Goal: Task Accomplishment & Management: Complete application form

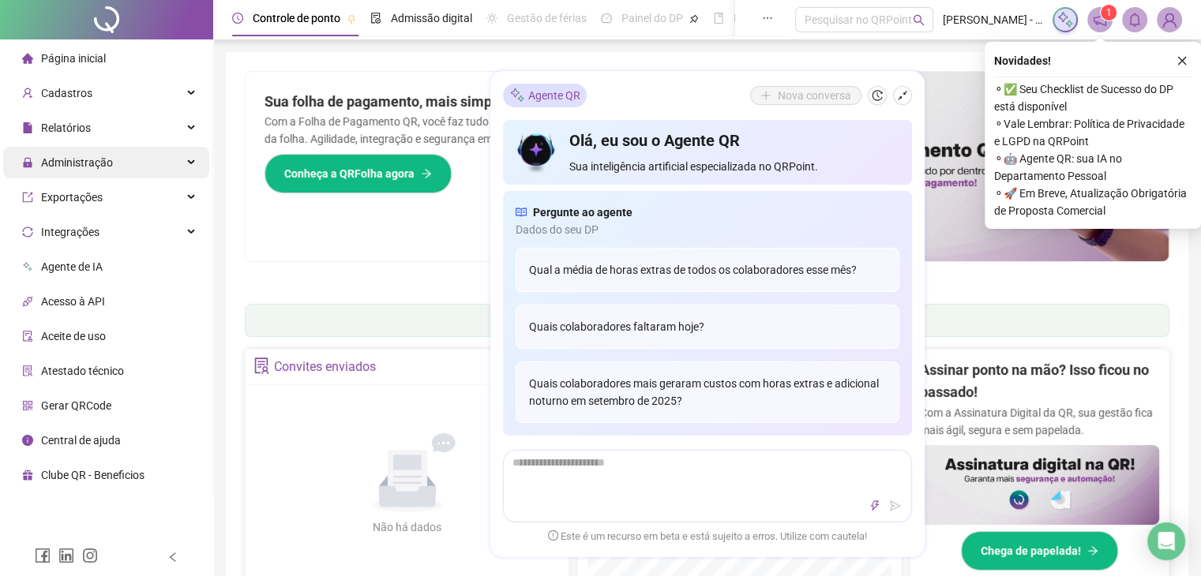
click at [198, 163] on div "Administração" at bounding box center [106, 163] width 206 height 32
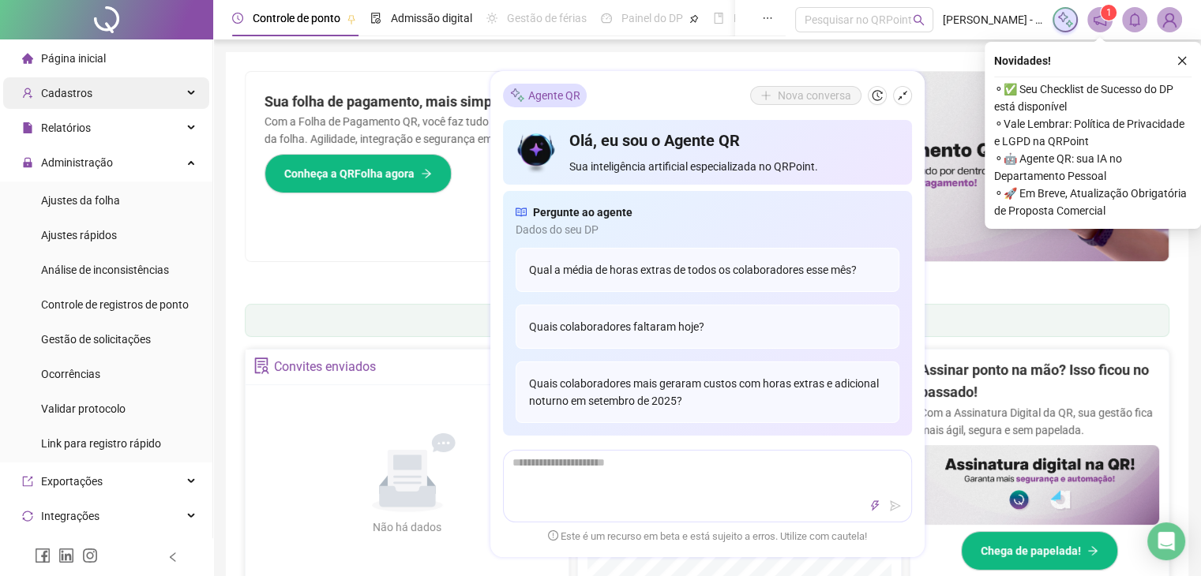
click at [185, 102] on div "Cadastros" at bounding box center [106, 93] width 206 height 32
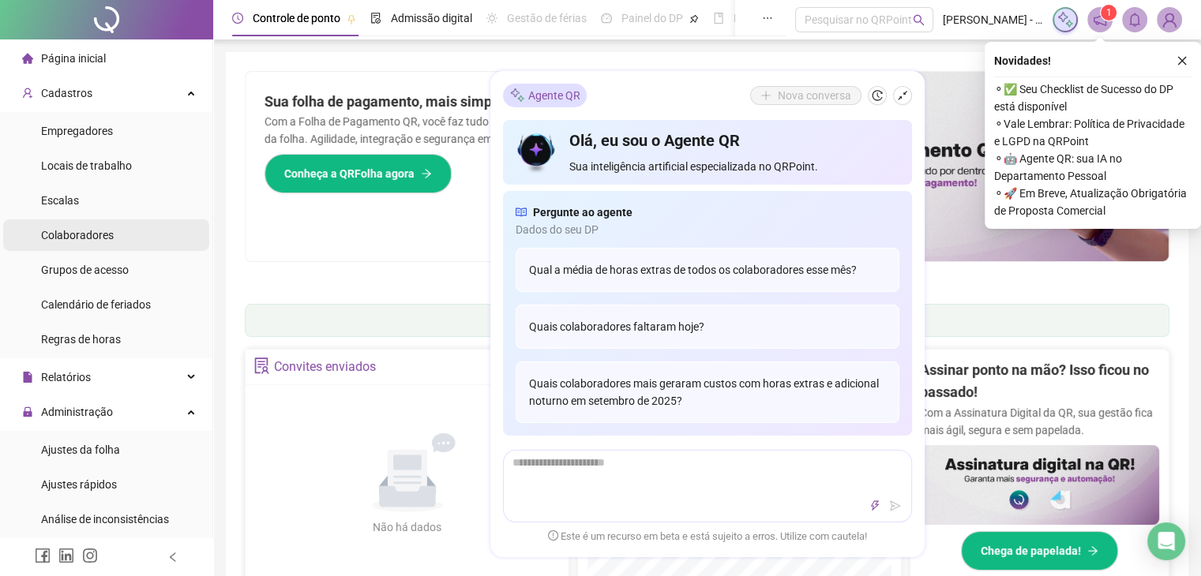
click at [85, 243] on div "Colaboradores" at bounding box center [77, 236] width 73 height 32
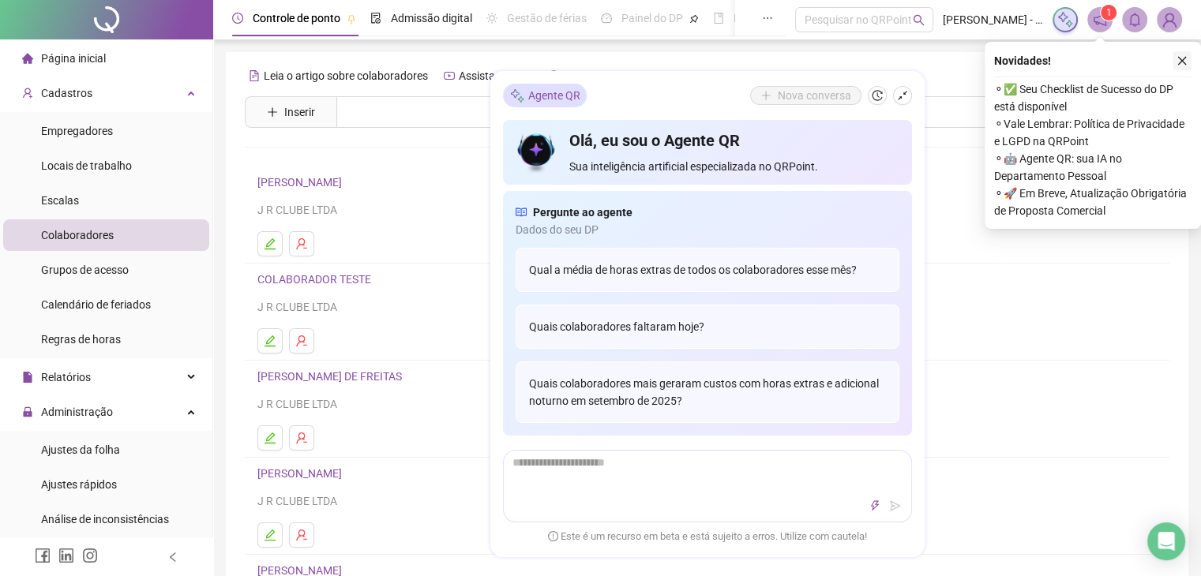
click at [1183, 66] on icon "close" at bounding box center [1181, 60] width 11 height 11
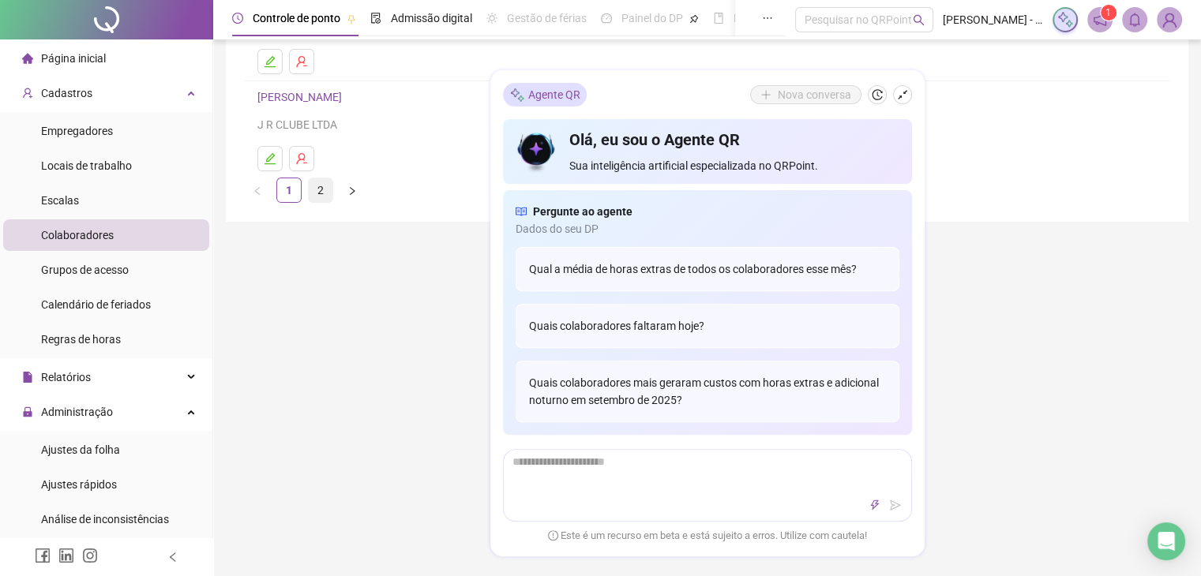
click at [327, 188] on link "2" at bounding box center [321, 190] width 24 height 24
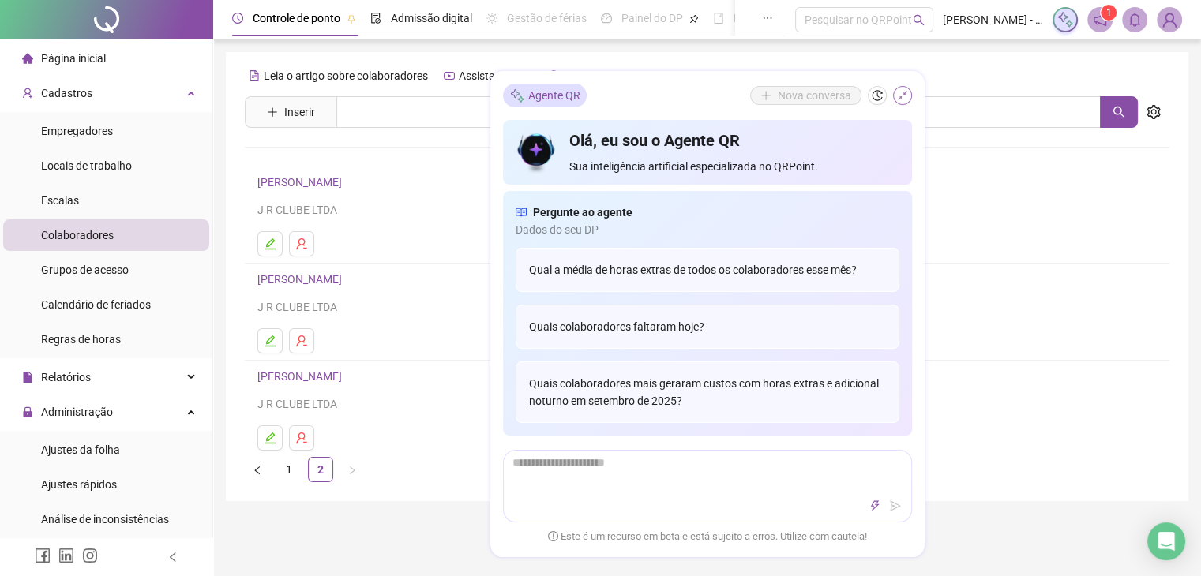
click at [903, 95] on icon "shrink" at bounding box center [902, 95] width 9 height 9
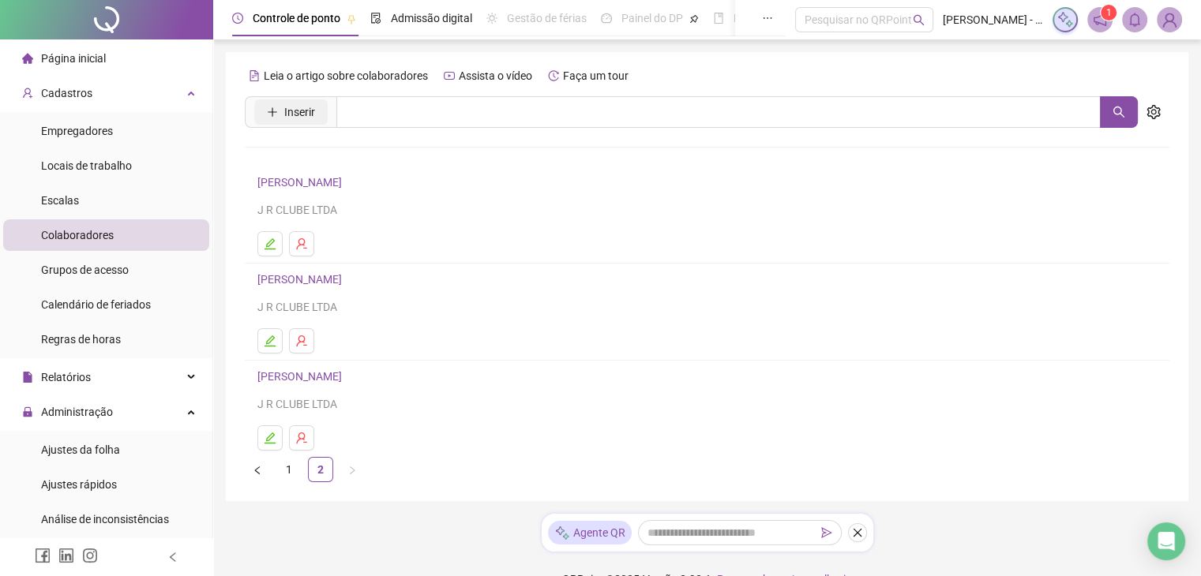
click at [294, 114] on span "Inserir" at bounding box center [299, 111] width 31 height 17
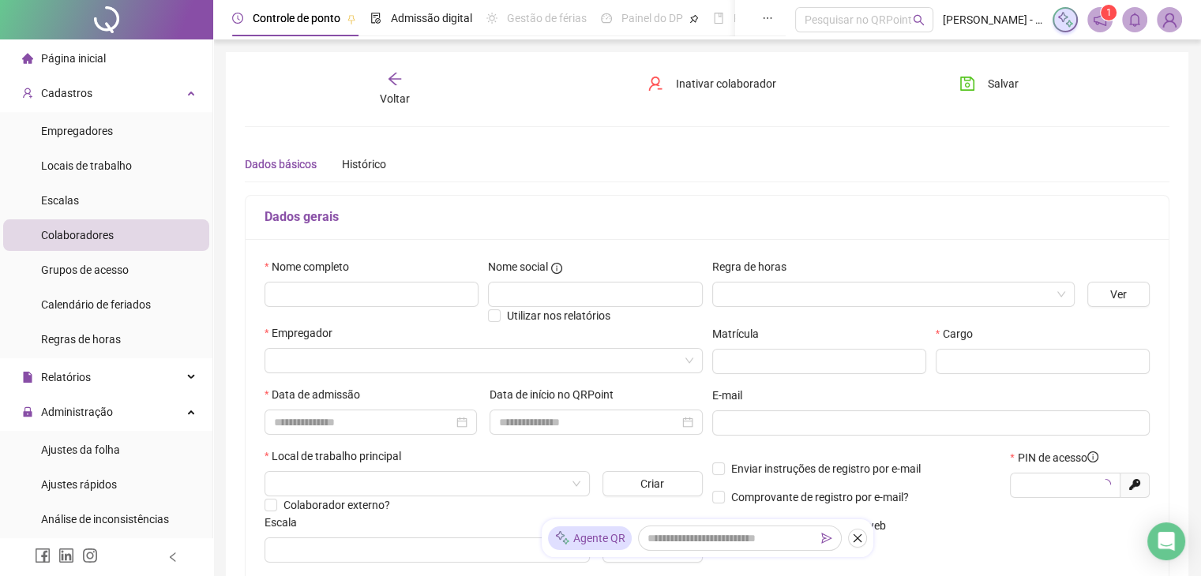
type input "*****"
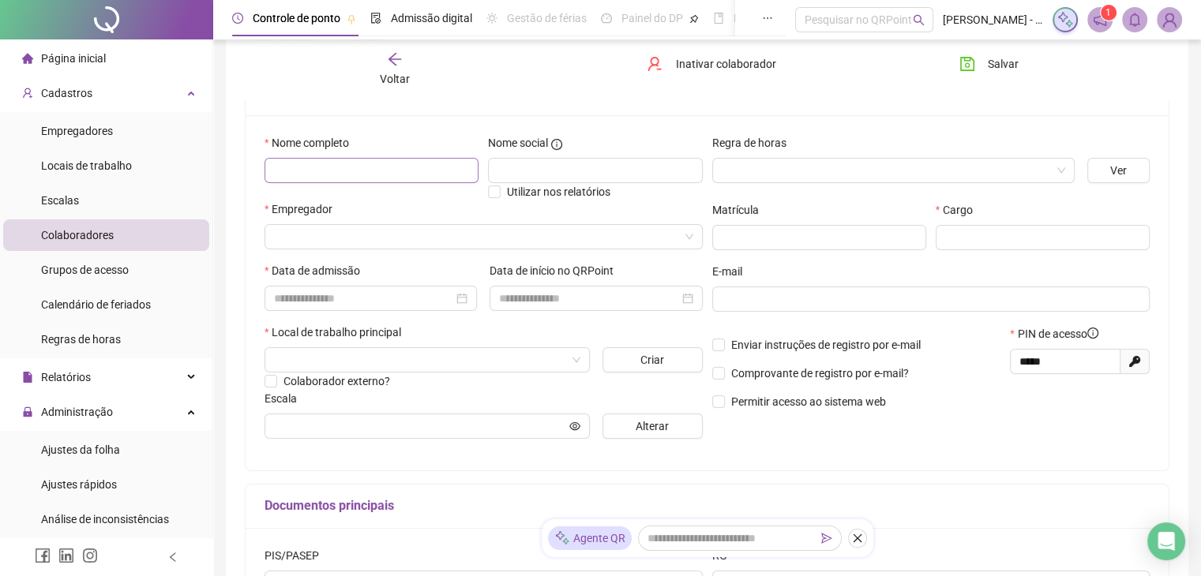
scroll to position [79, 0]
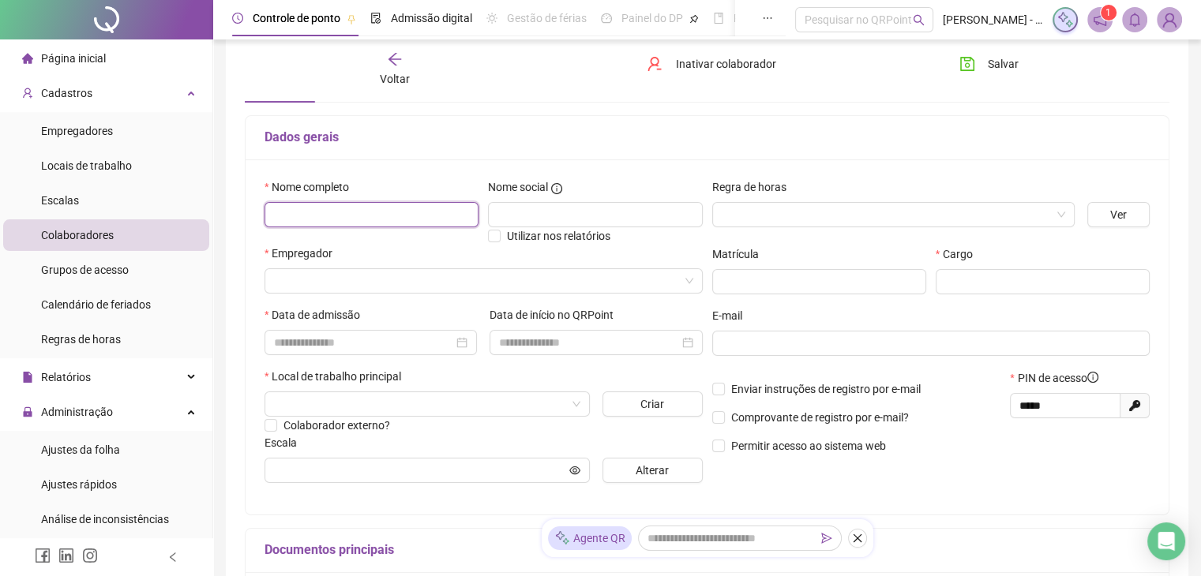
click at [428, 206] on input "text" at bounding box center [372, 214] width 214 height 25
type input "*"
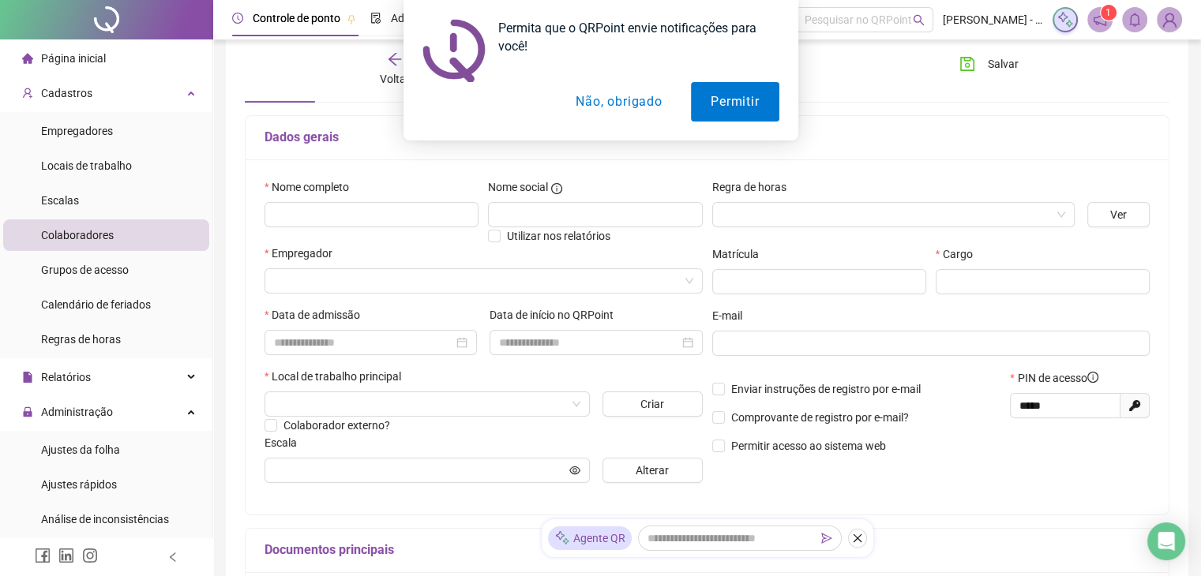
click at [616, 103] on button "Não, obrigado" at bounding box center [619, 101] width 126 height 39
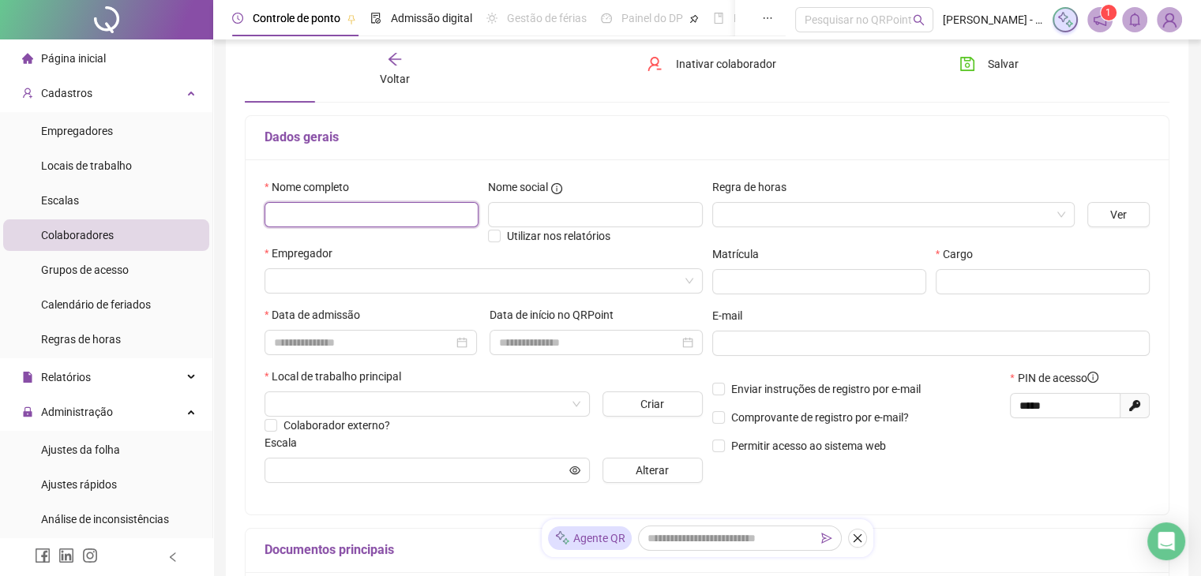
click at [344, 212] on input "text" at bounding box center [372, 214] width 214 height 25
type input "*********"
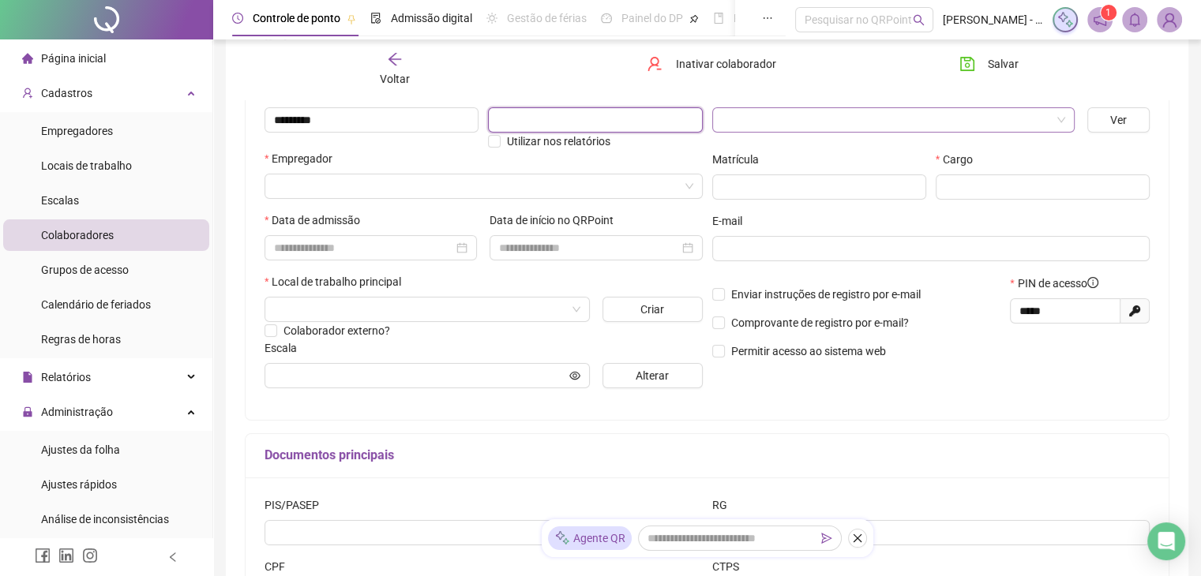
scroll to position [0, 0]
